Goal: Navigation & Orientation: Find specific page/section

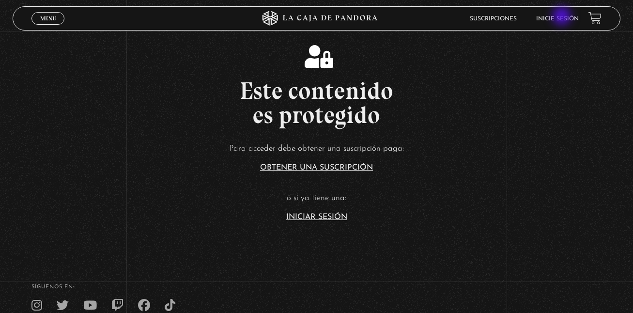
click at [563, 17] on link "Inicie sesión" at bounding box center [557, 19] width 43 height 6
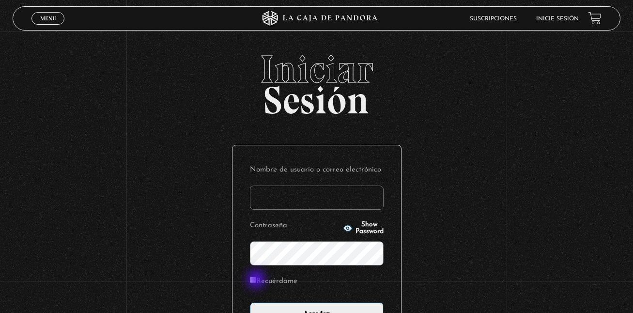
type input "[EMAIL_ADDRESS][DOMAIN_NAME]"
click at [255, 280] on input "Recuérdame" at bounding box center [253, 279] width 6 height 6
checkbox input "true"
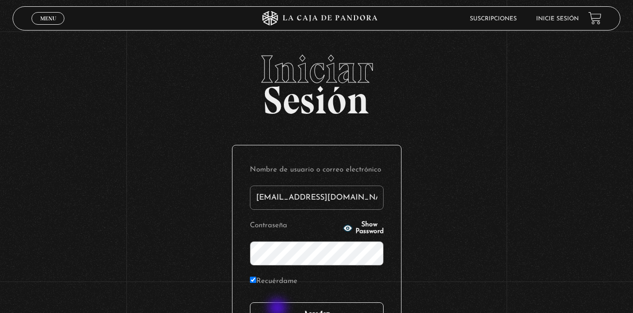
click at [278, 309] on input "Acceder" at bounding box center [317, 314] width 134 height 24
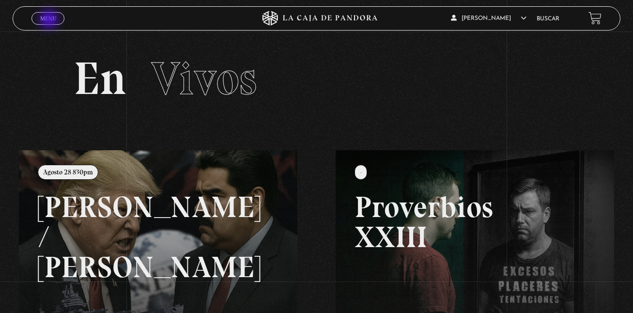
click at [50, 20] on span "Menu" at bounding box center [48, 18] width 16 height 6
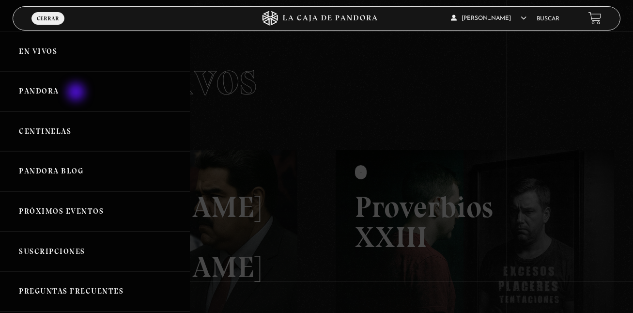
click at [77, 93] on link "Pandora" at bounding box center [95, 91] width 190 height 40
